Goal: Communication & Community: Ask a question

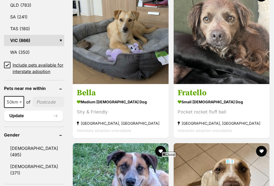
scroll to position [367, 0]
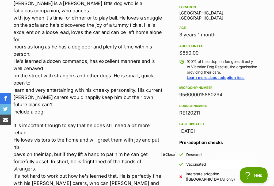
scroll to position [238, 0]
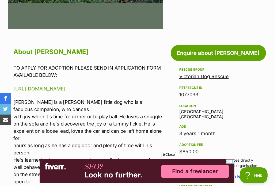
click at [216, 54] on link "Enquire about Bertie Kumara" at bounding box center [217, 53] width 95 height 16
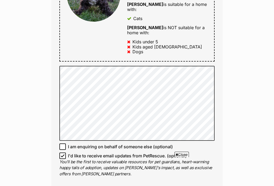
scroll to position [521, 0]
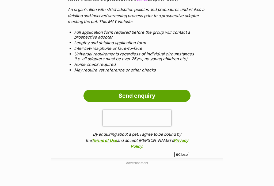
click at [136, 90] on input "Send enquiry" at bounding box center [136, 96] width 107 height 12
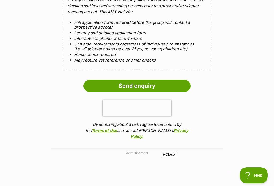
scroll to position [0, 0]
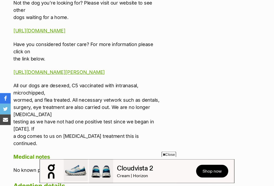
scroll to position [827, 0]
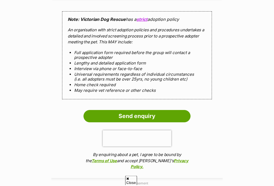
click at [137, 122] on input "Send enquiry" at bounding box center [136, 116] width 107 height 12
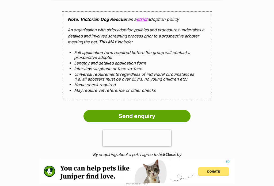
scroll to position [0, 0]
